Goal: Information Seeking & Learning: Learn about a topic

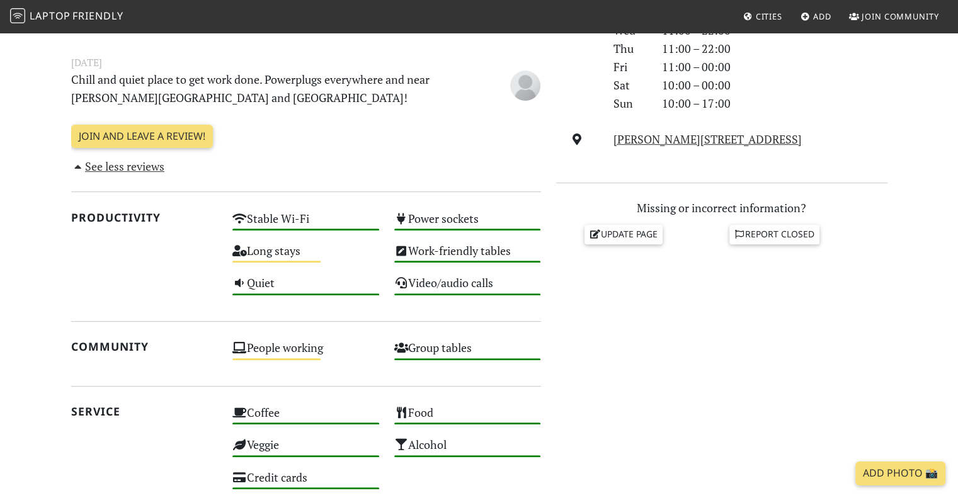
scroll to position [63, 0]
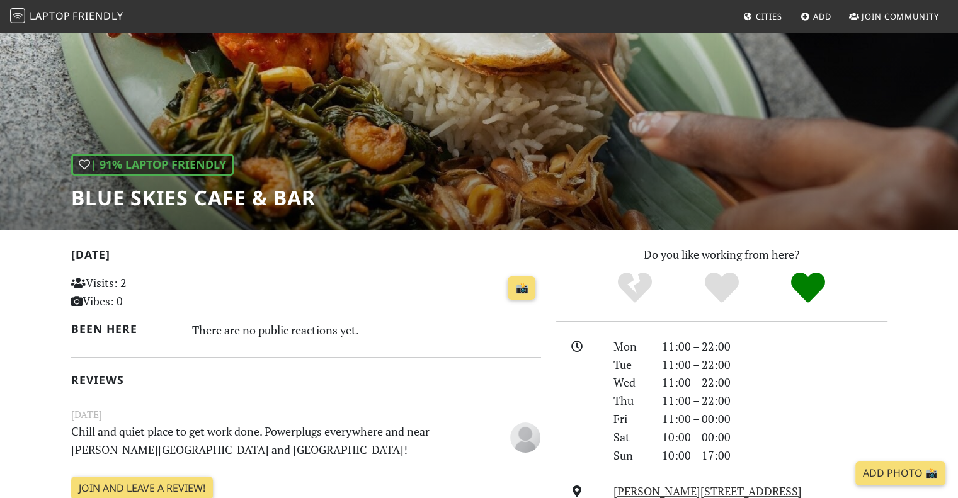
click at [116, 25] on link "Laptop Friendly" at bounding box center [66, 17] width 113 height 22
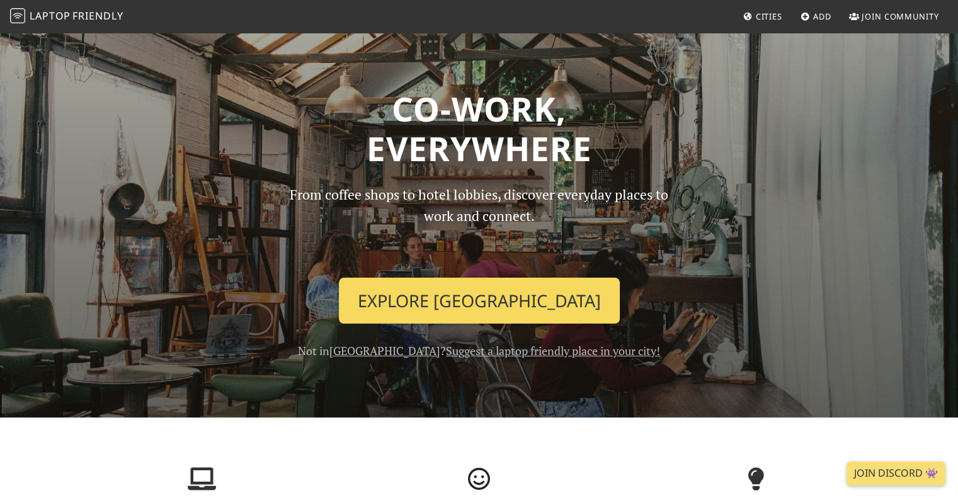
click at [471, 314] on link "Explore Singapore" at bounding box center [479, 301] width 281 height 47
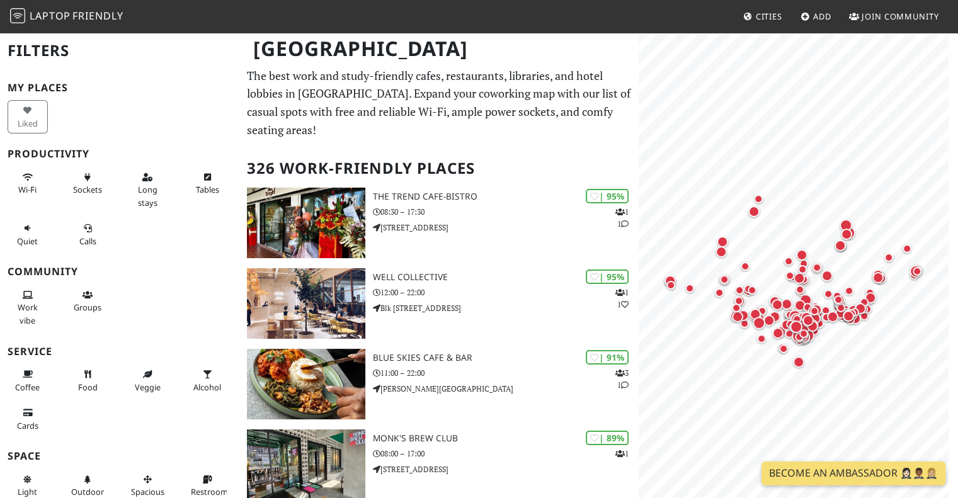
click at [527, 135] on p "The best work and study-friendly cafes, restaurants, libraries, and hotel lobbi…" at bounding box center [439, 103] width 384 height 72
click at [67, 188] on button "Sockets" at bounding box center [87, 183] width 40 height 33
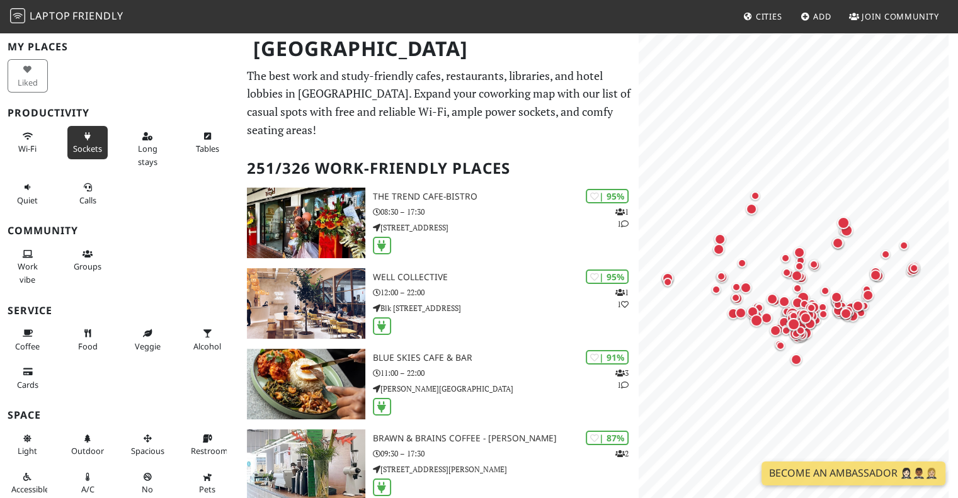
scroll to position [63, 0]
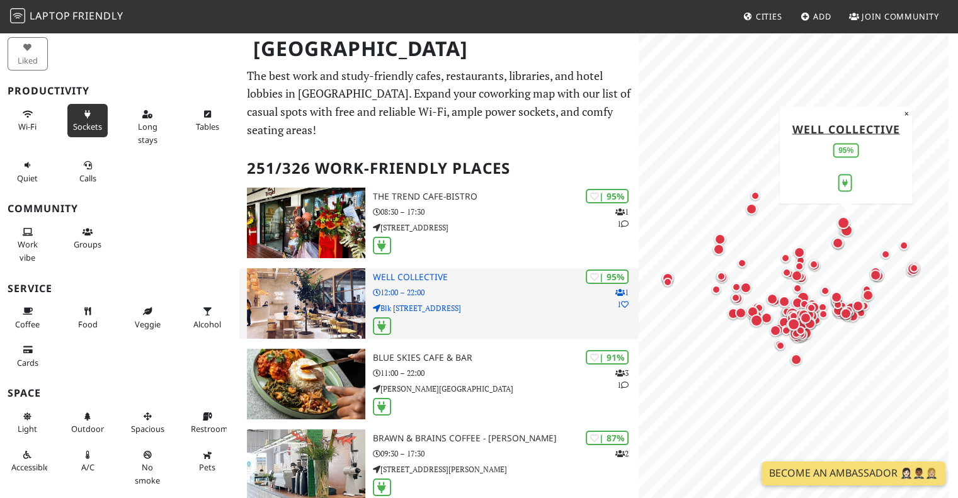
click at [542, 319] on div at bounding box center [506, 328] width 266 height 20
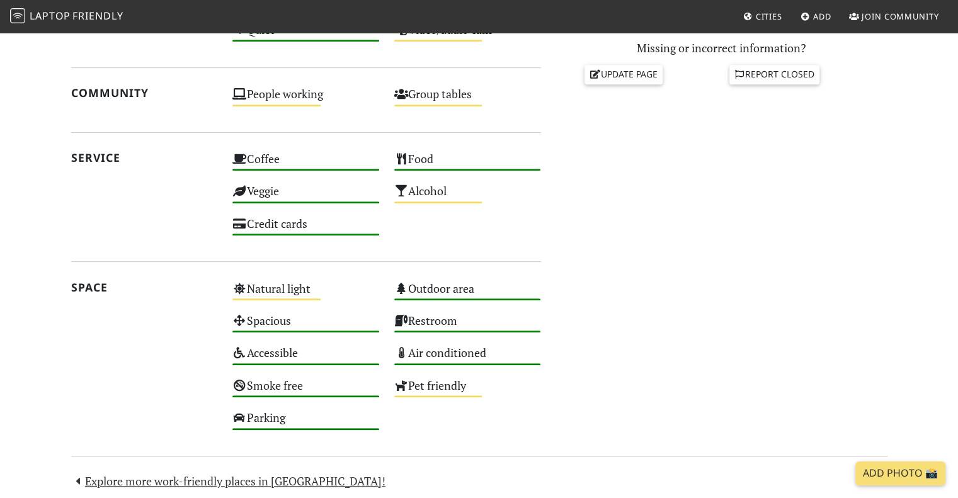
scroll to position [386, 0]
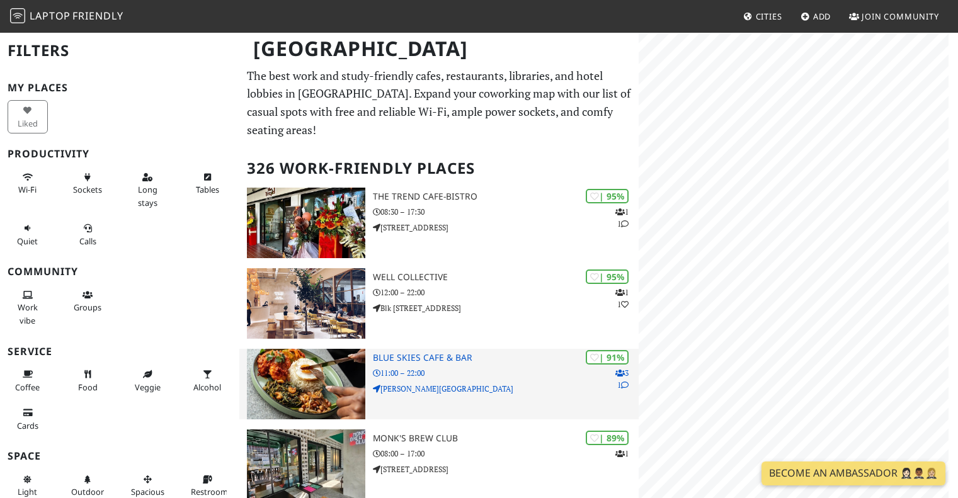
drag, startPoint x: 0, startPoint y: 0, endPoint x: 478, endPoint y: 375, distance: 607.5
click at [478, 375] on p "11:00 – 22:00" at bounding box center [506, 373] width 266 height 12
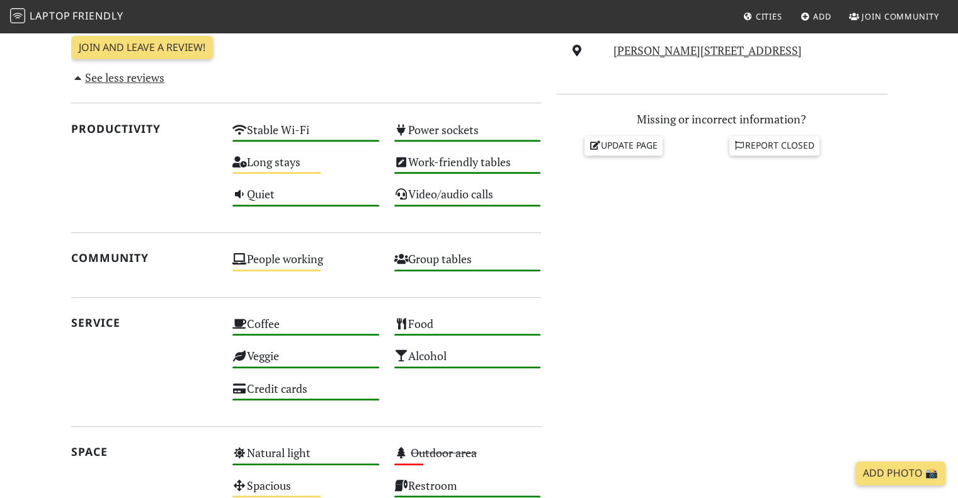
scroll to position [567, 0]
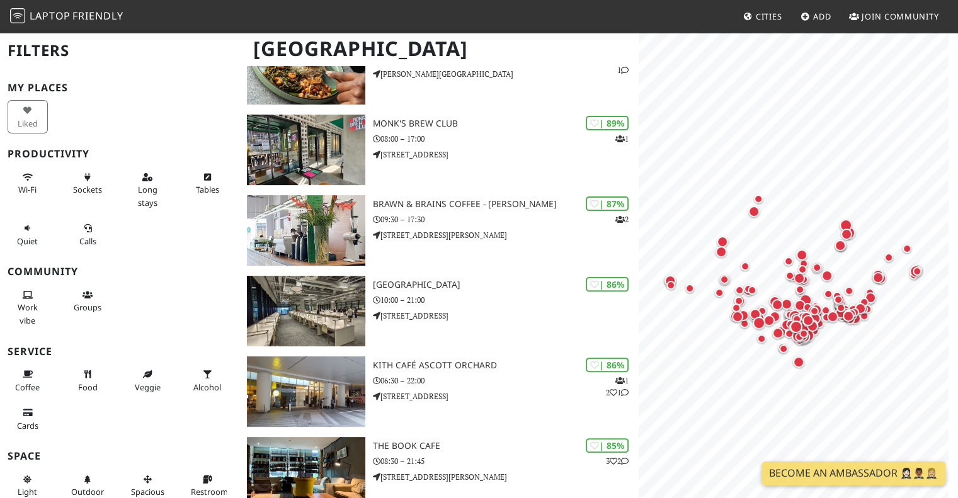
scroll to position [378, 0]
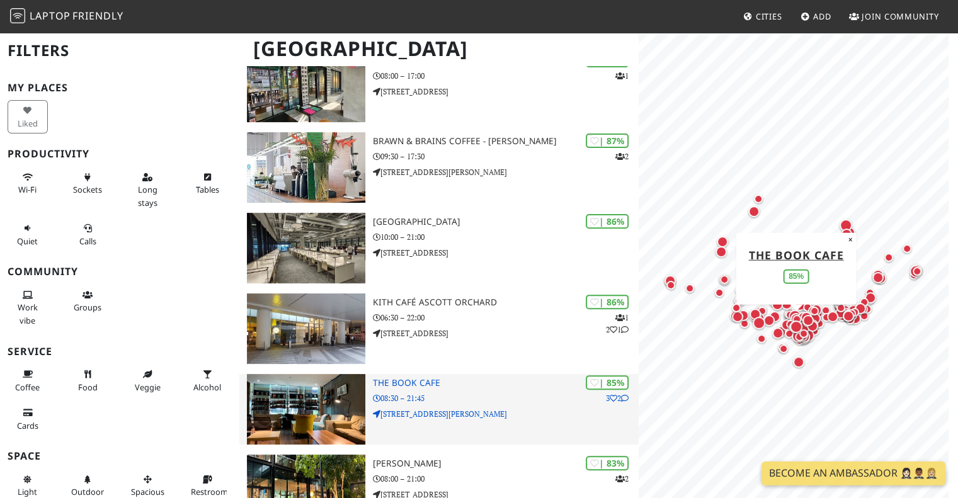
click at [437, 391] on div "| 85% 3 2 The Book Cafe 08:30 – 21:45 20 Martin Rd" at bounding box center [506, 409] width 266 height 71
